Goal: Task Accomplishment & Management: Use online tool/utility

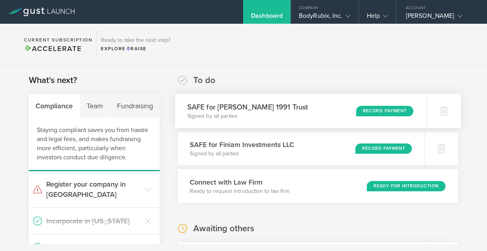
click at [378, 111] on div "Record Payment" at bounding box center [385, 111] width 58 height 11
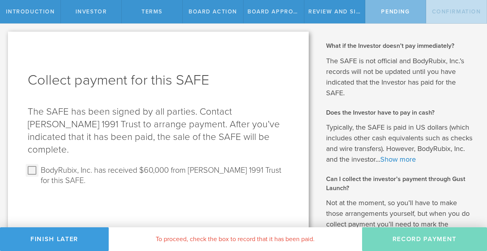
click at [32, 170] on input "BodyRubix, Inc. has received $60,000 from Bryan W.Harper, Jr. 1991 Trust for th…" at bounding box center [32, 170] width 13 height 13
checkbox input "true"
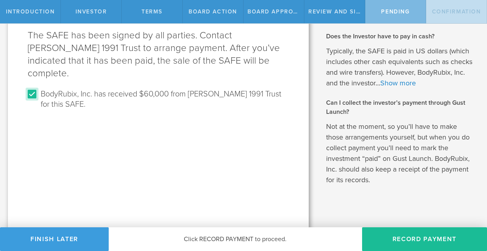
scroll to position [81, 0]
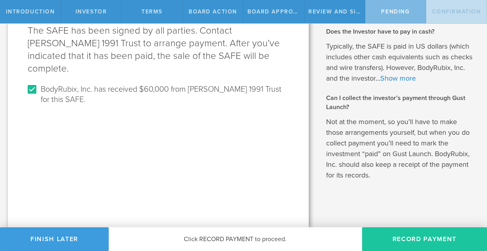
click at [407, 236] on button "Record Payment" at bounding box center [424, 240] width 125 height 24
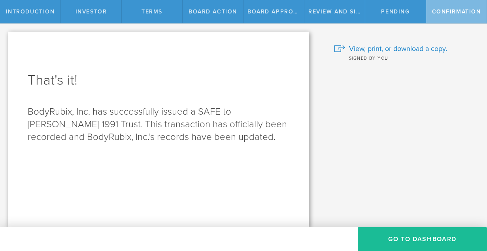
scroll to position [0, 0]
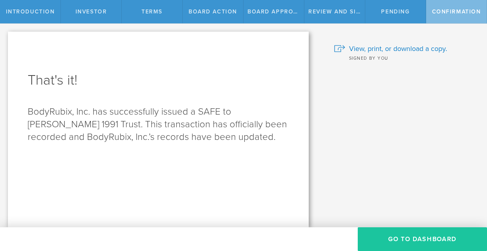
click at [400, 237] on button "Go To Dashboard" at bounding box center [422, 240] width 129 height 24
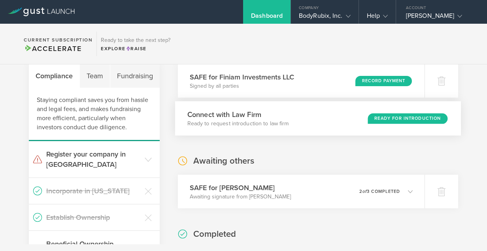
scroll to position [28, 0]
